Goal: Information Seeking & Learning: Learn about a topic

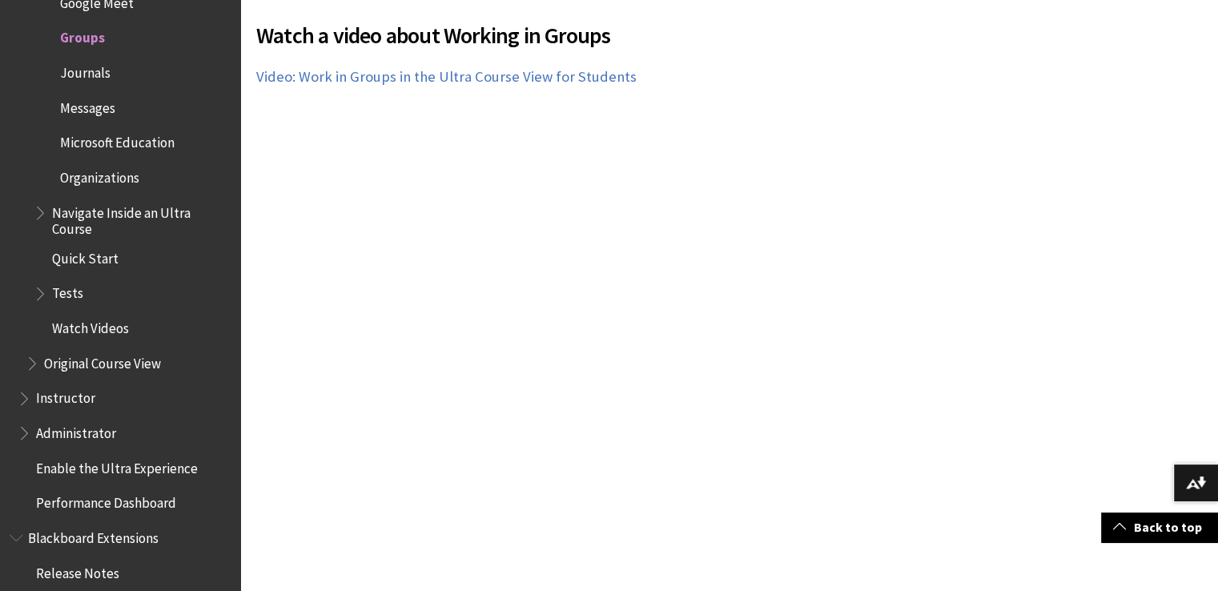
scroll to position [3518, 0]
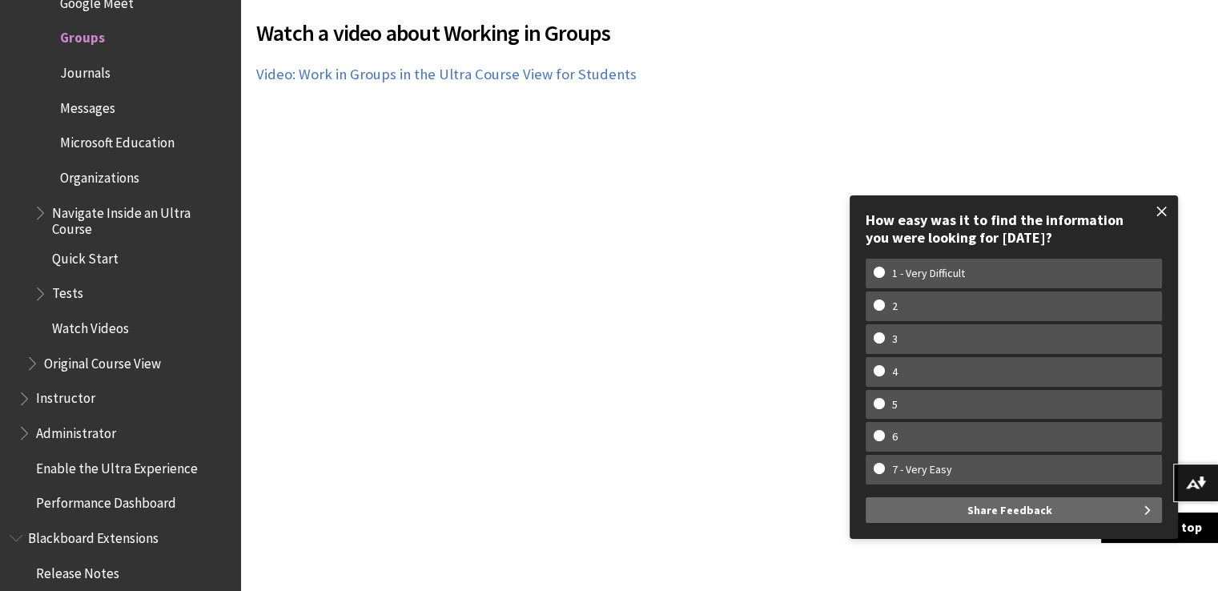
click at [1166, 207] on span at bounding box center [1162, 212] width 34 height 34
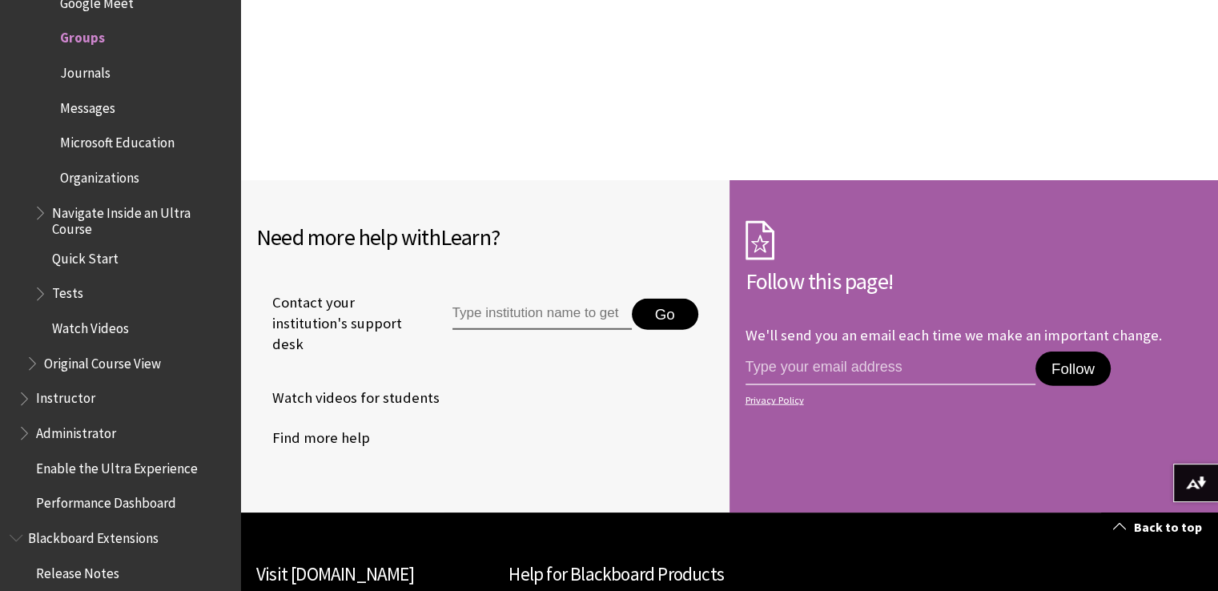
scroll to position [3986, 0]
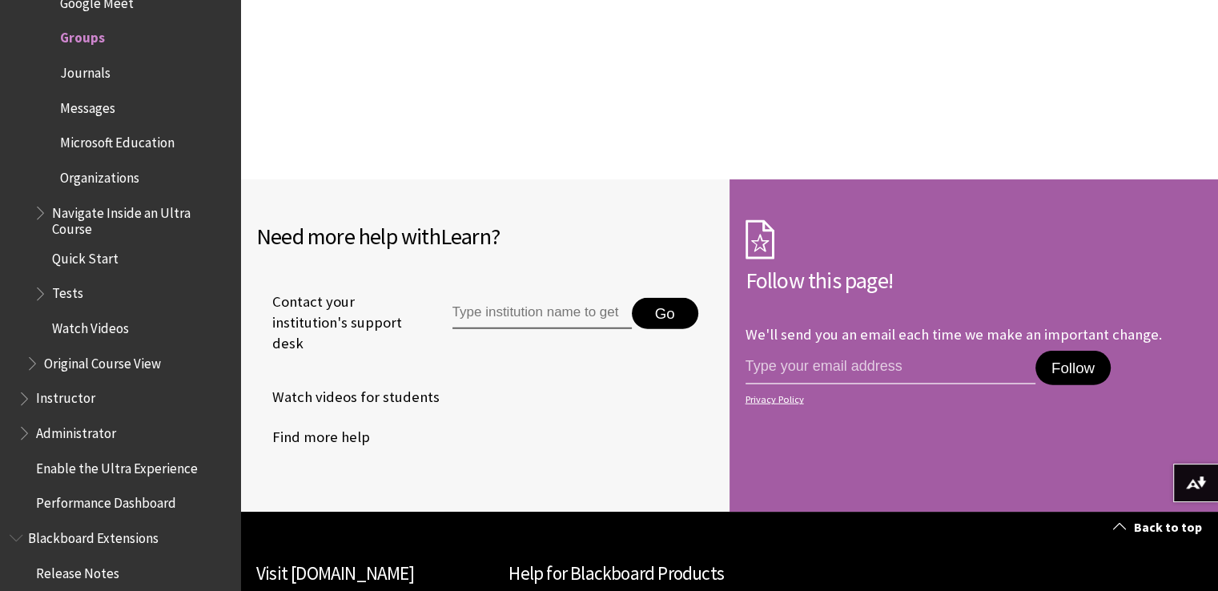
click at [395, 385] on span "Watch videos for students" at bounding box center [347, 397] width 183 height 24
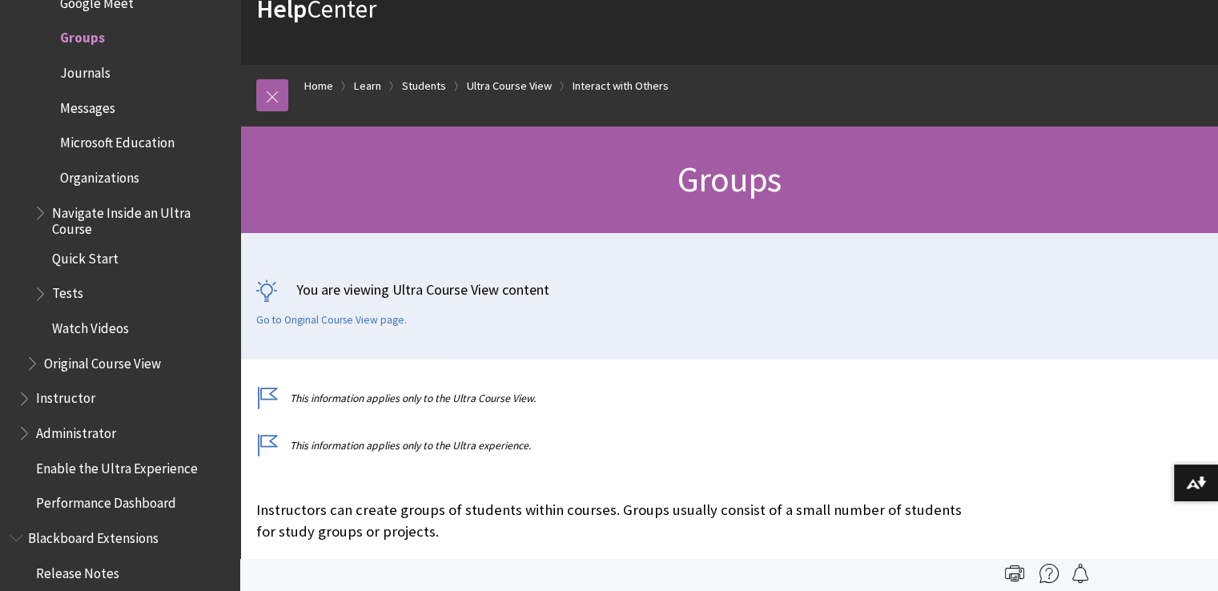
scroll to position [0, 0]
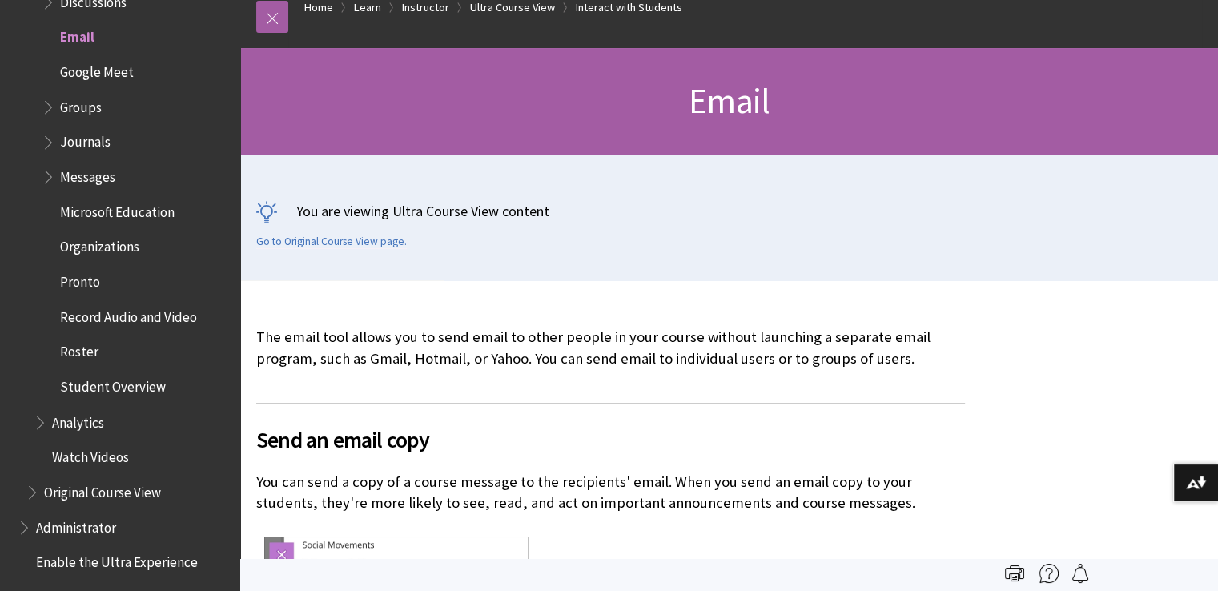
scroll to position [109, 0]
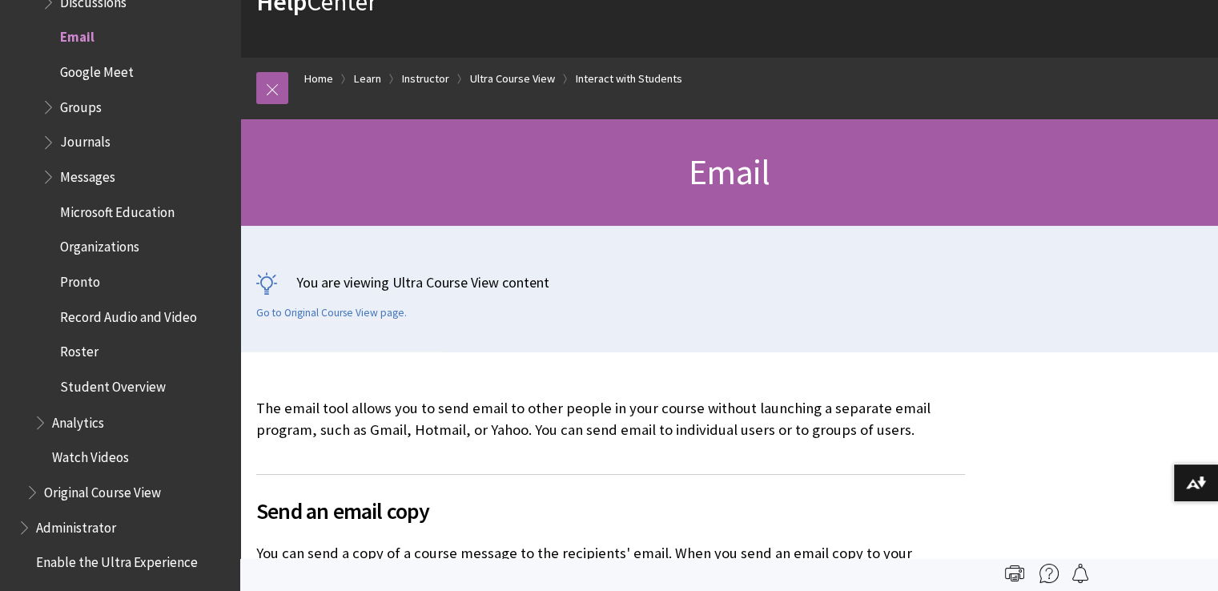
click at [46, 113] on span "Book outline for Blackboard Learn Help" at bounding box center [50, 104] width 17 height 20
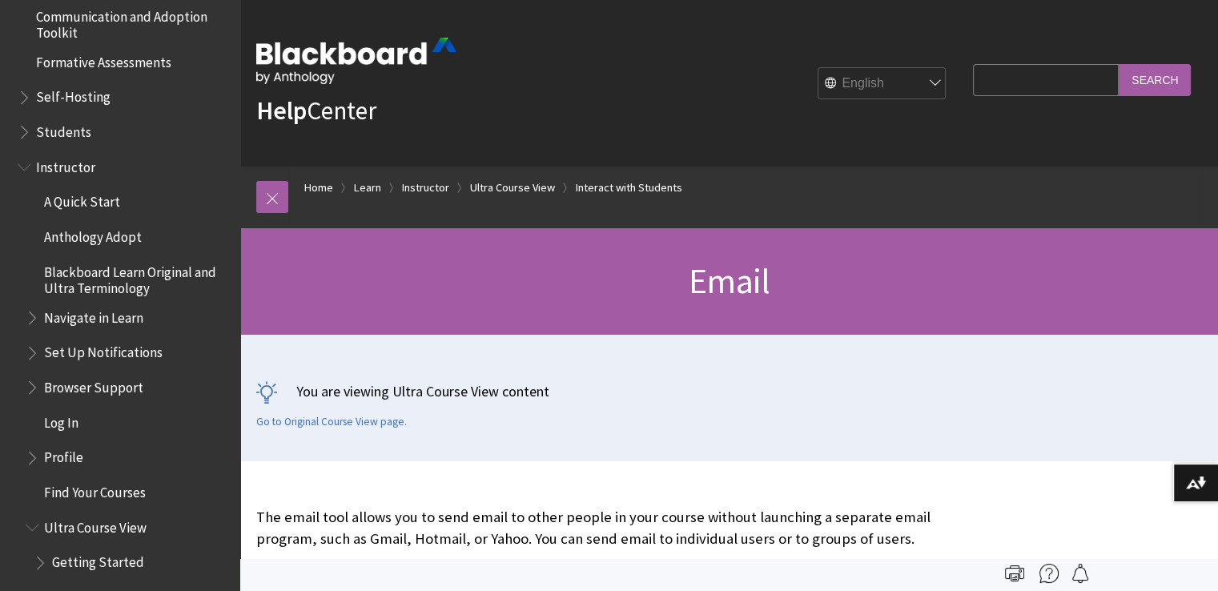
scroll to position [1446, 0]
click at [22, 131] on span "Book outline for Blackboard Learn Help" at bounding box center [26, 130] width 17 height 20
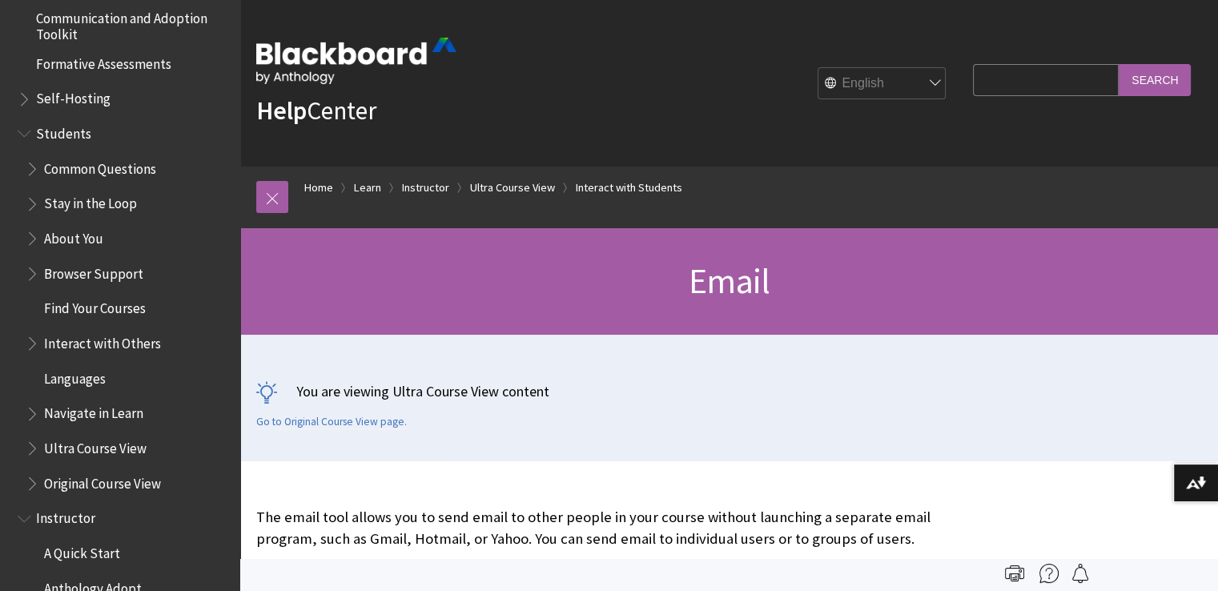
click at [28, 203] on span "Book outline for Blackboard Learn Help" at bounding box center [34, 201] width 17 height 20
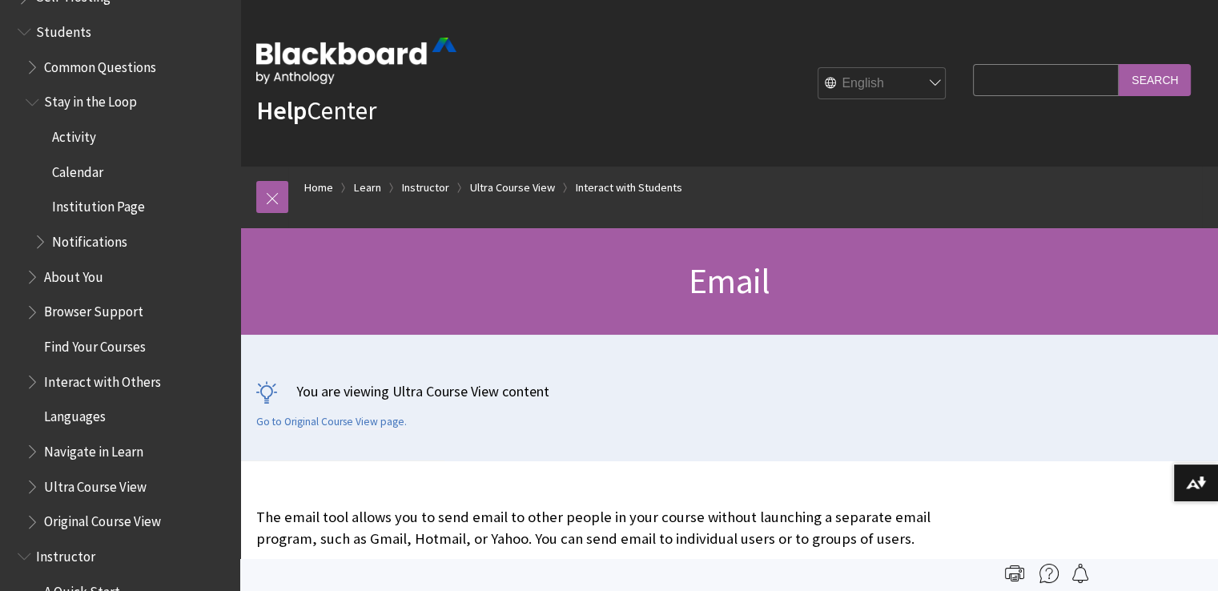
scroll to position [1548, 0]
click at [29, 276] on span "Book outline for Blackboard Learn Help" at bounding box center [34, 273] width 17 height 20
click at [30, 276] on span "Book outline for Blackboard Learn Help" at bounding box center [34, 273] width 17 height 20
click at [30, 381] on span "Book outline for Blackboard Learn Help" at bounding box center [34, 377] width 17 height 20
click at [40, 415] on span "Book outline for Blackboard Learn Help" at bounding box center [42, 413] width 17 height 20
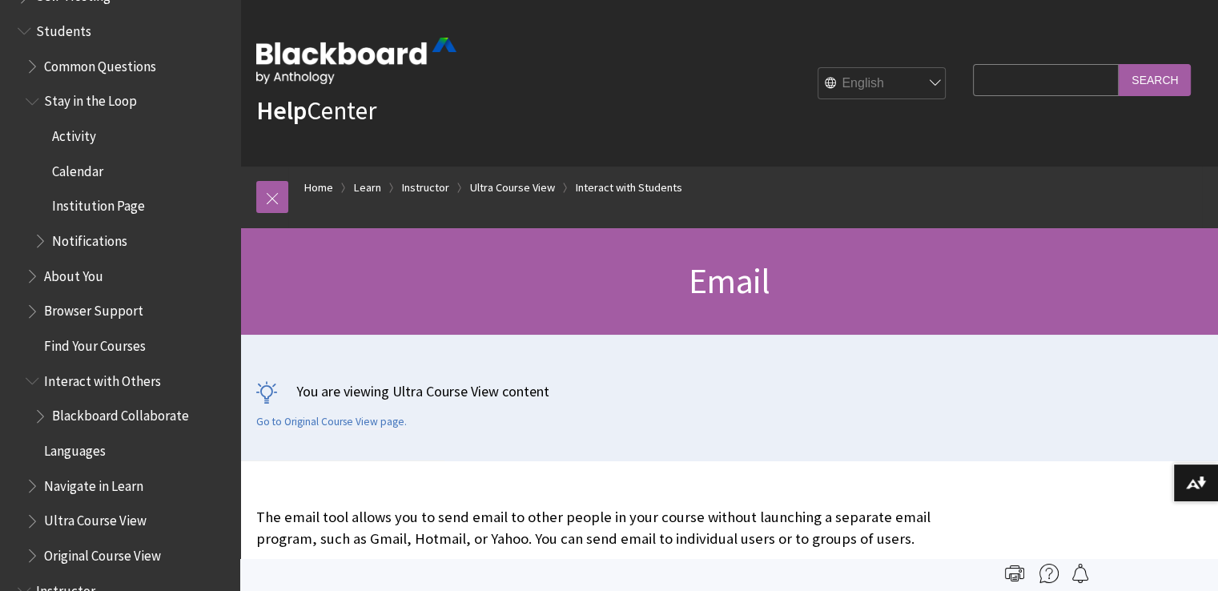
click at [39, 415] on span "Book outline for Blackboard Learn Help" at bounding box center [42, 413] width 17 height 20
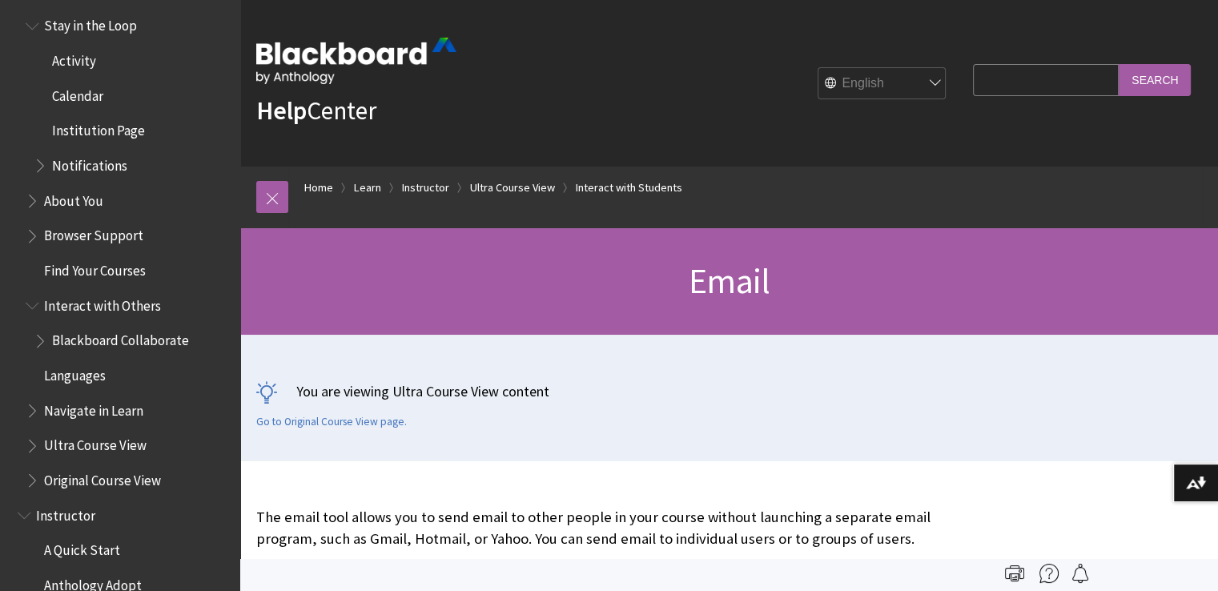
scroll to position [1624, 0]
click at [32, 444] on span "Book outline for Blackboard Learn Help" at bounding box center [34, 441] width 17 height 20
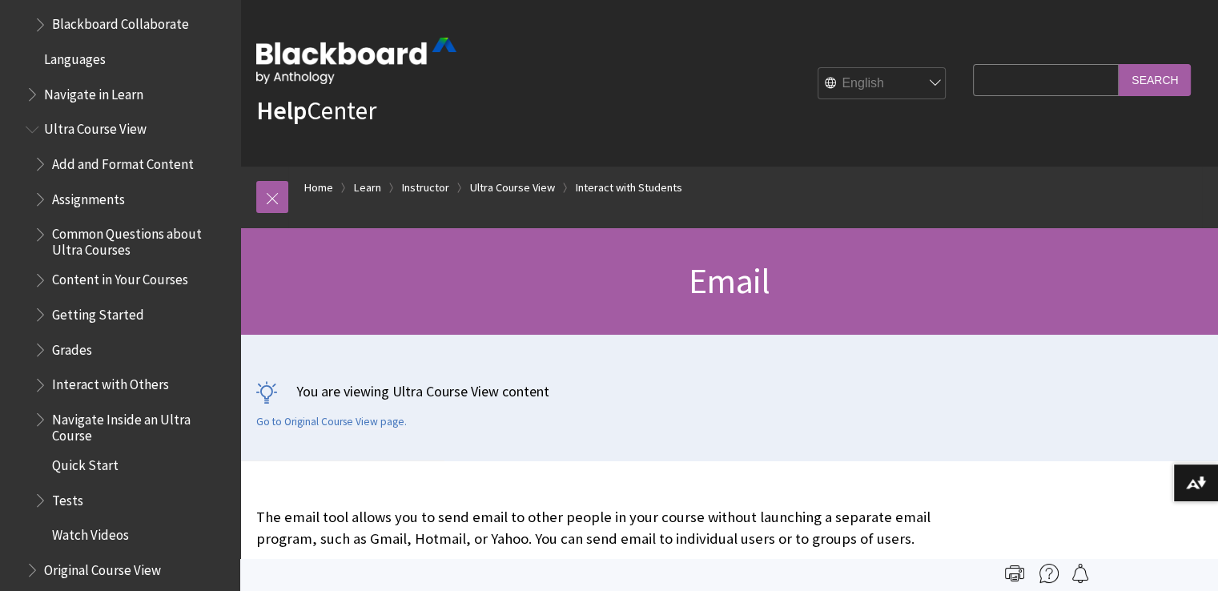
scroll to position [1943, 0]
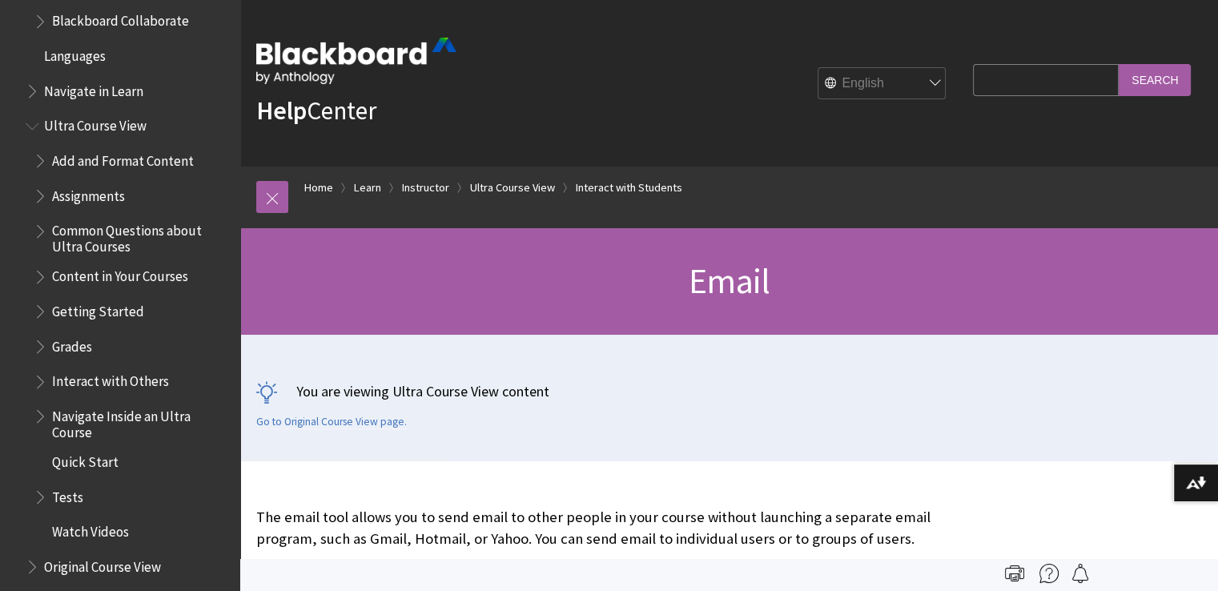
click at [39, 378] on span "Book outline for Blackboard Learn Help" at bounding box center [42, 378] width 17 height 20
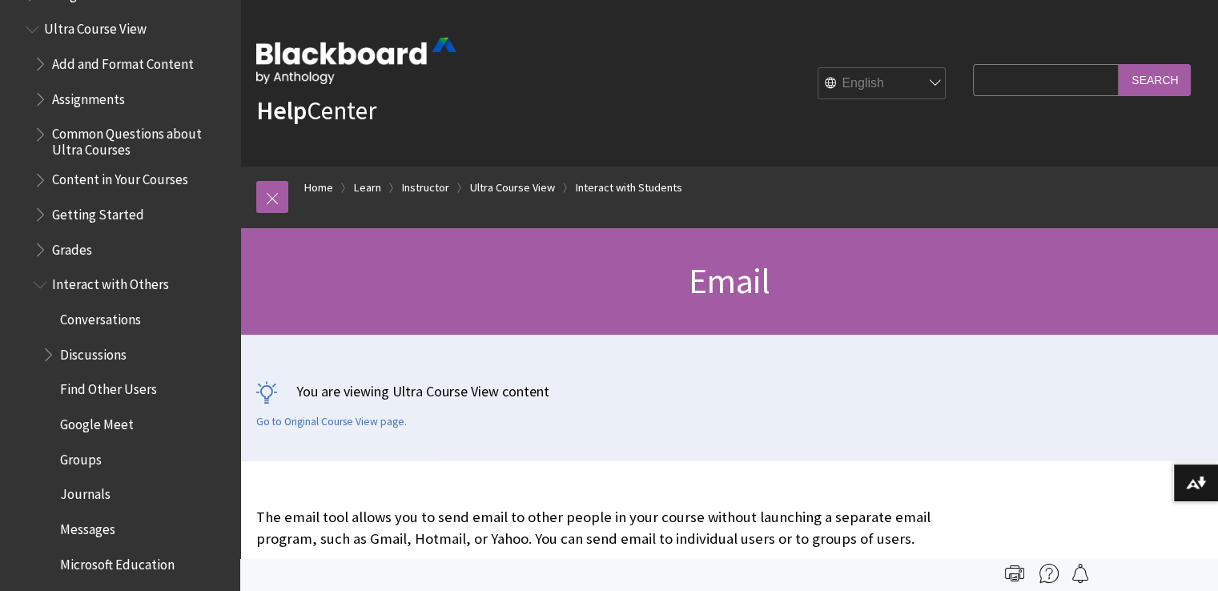
scroll to position [2039, 0]
click at [75, 460] on span "Groups" at bounding box center [81, 458] width 42 height 22
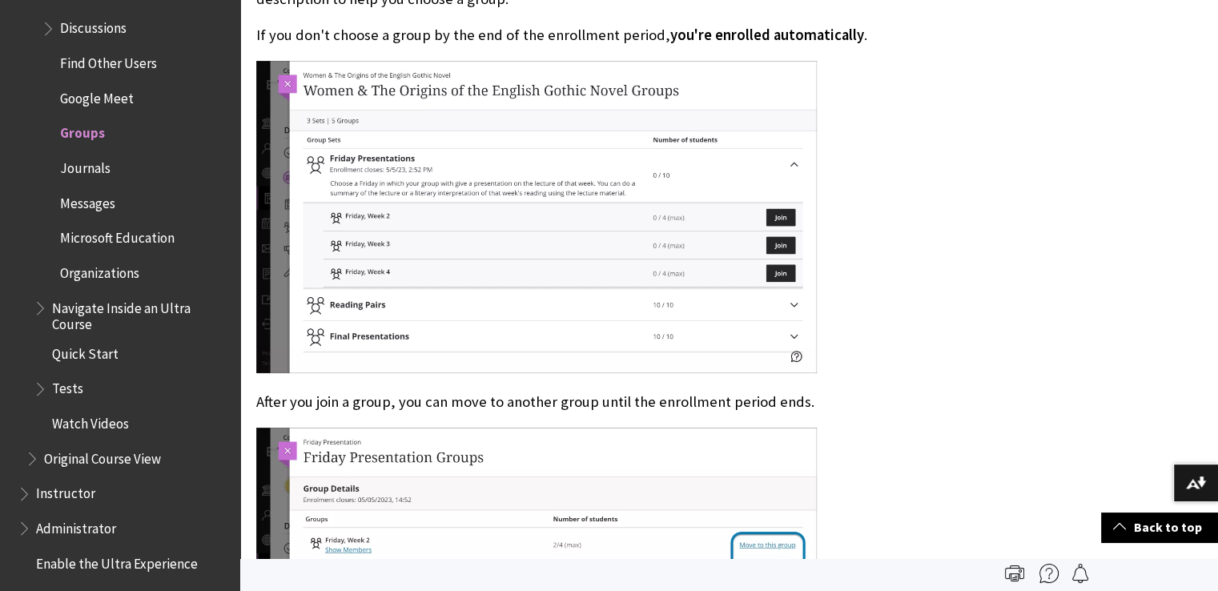
scroll to position [2190, 0]
click at [99, 94] on span "Google Meet" at bounding box center [97, 97] width 74 height 22
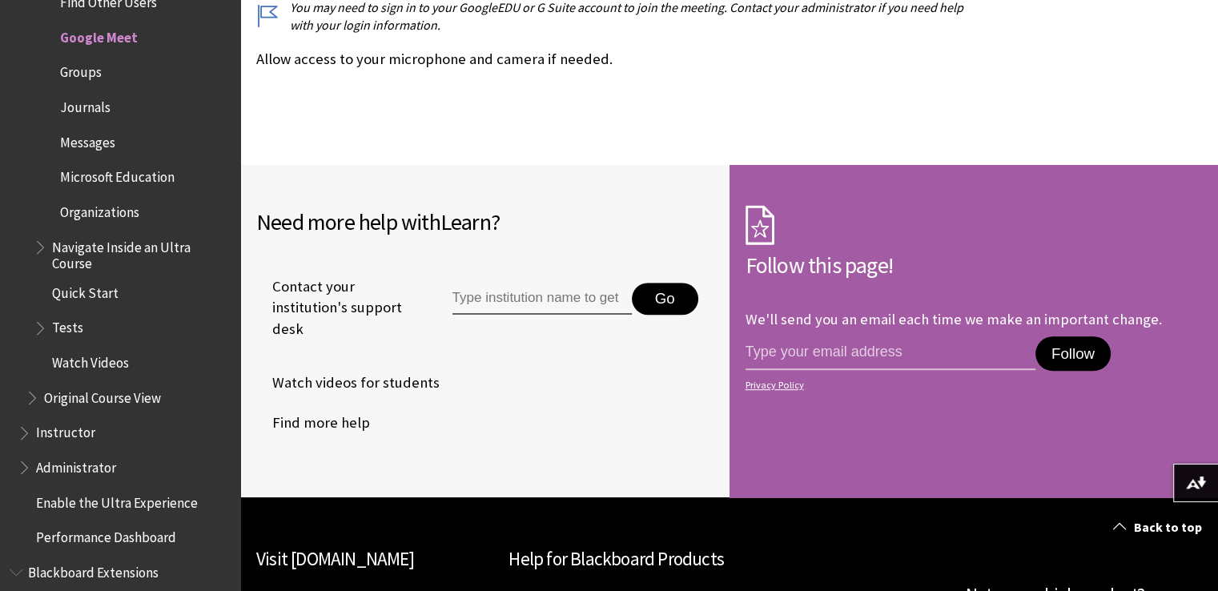
scroll to position [1005, 0]
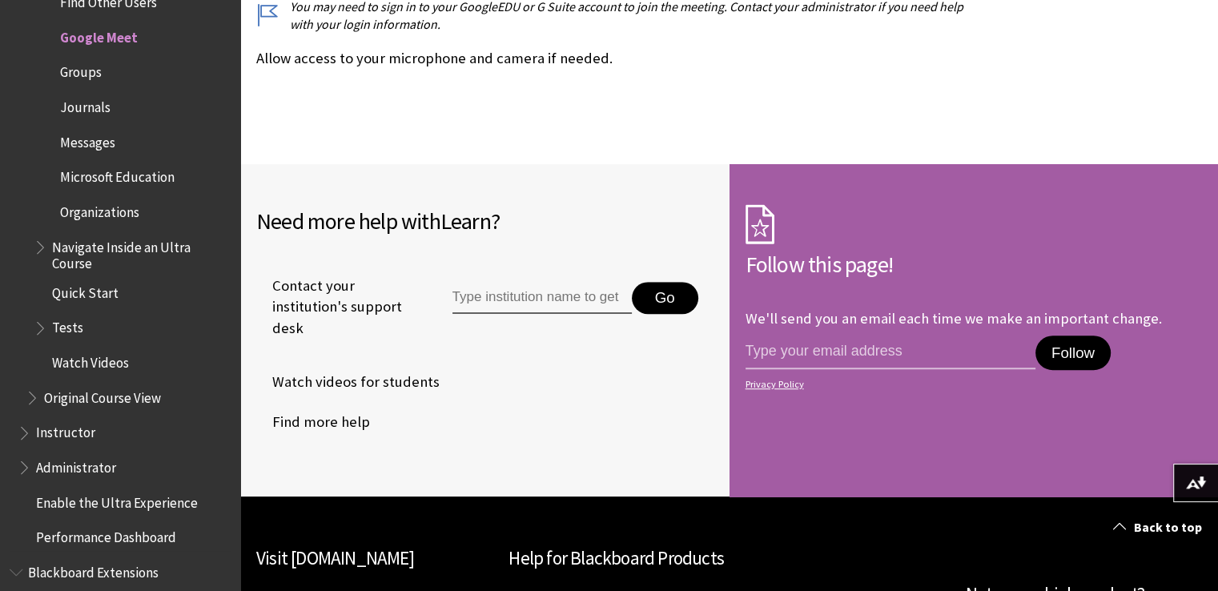
click at [98, 142] on span "Messages" at bounding box center [87, 140] width 55 height 22
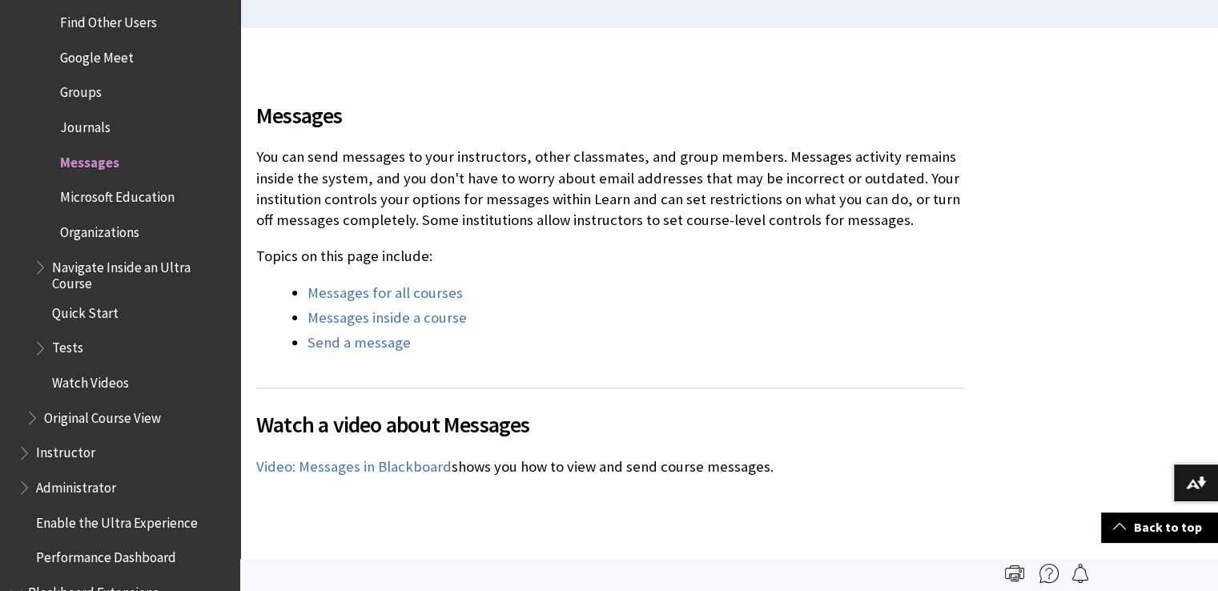
scroll to position [2232, 0]
click at [78, 92] on span "Groups" at bounding box center [81, 90] width 42 height 22
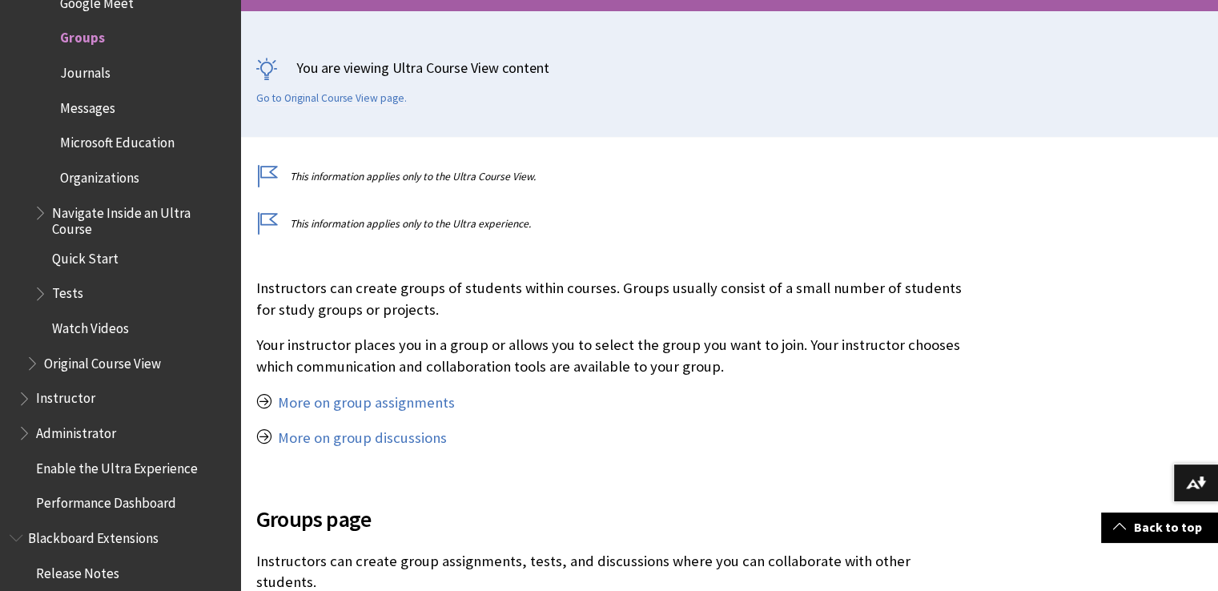
scroll to position [325, 0]
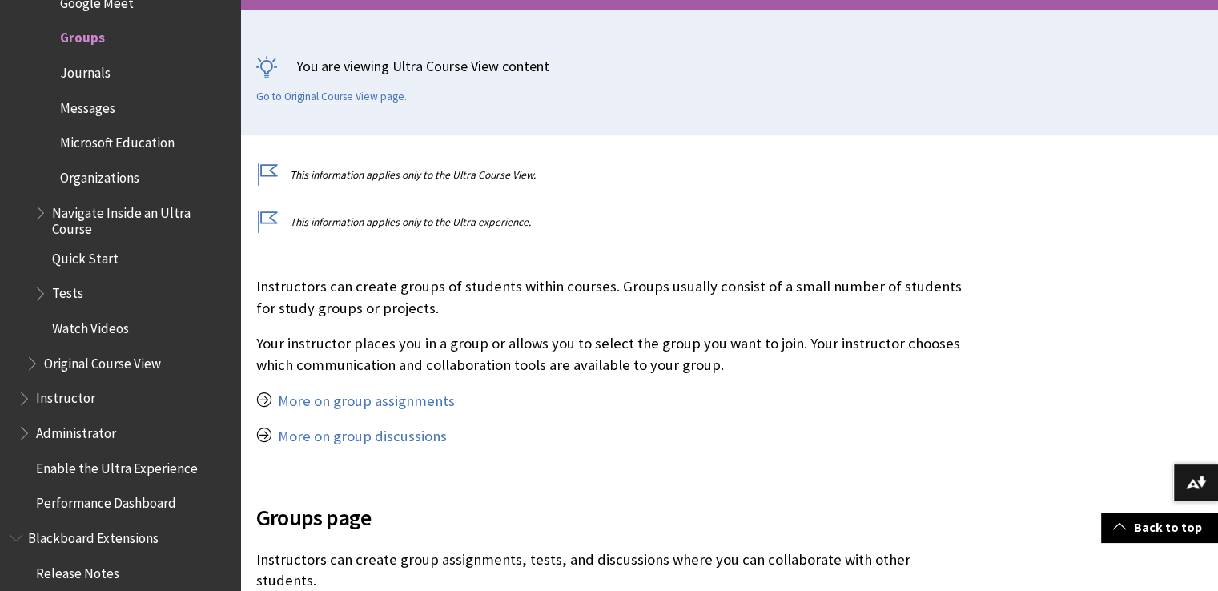
click at [676, 381] on div "Instructors can create groups of students within courses. Groups usually consis…" at bounding box center [610, 361] width 708 height 171
